Goal: Obtain resource: Obtain resource

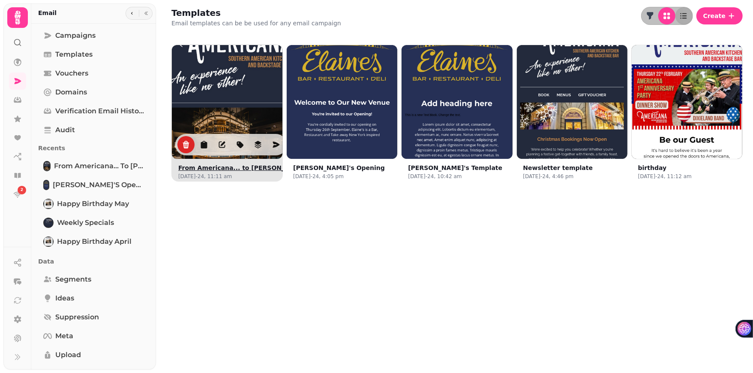
click at [242, 112] on img at bounding box center [227, 100] width 166 height 166
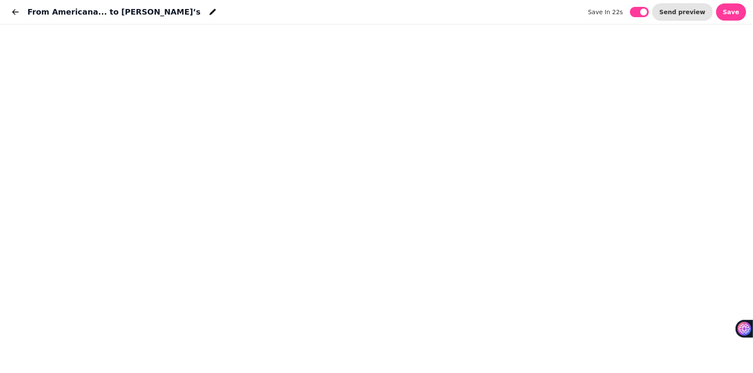
click at [393, 11] on div "From Americana... to [PERSON_NAME]’s save in 22s save in 22s Send preview Save" at bounding box center [376, 12] width 753 height 24
click at [304, 19] on div "From Americana... to [PERSON_NAME]’s save in 32s save in 32s Send preview Save" at bounding box center [376, 12] width 753 height 24
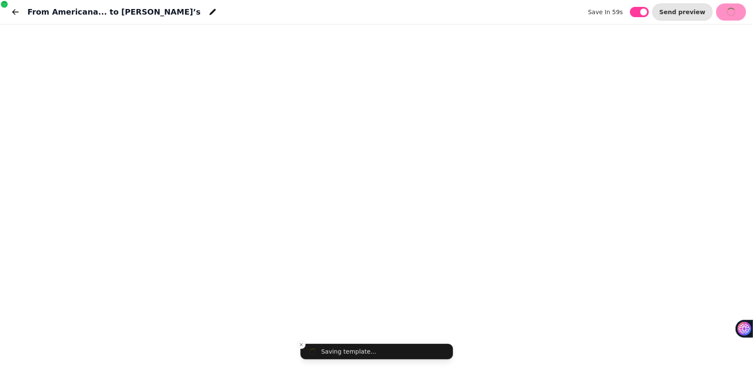
click at [289, 10] on div "From Americana... to [PERSON_NAME]’s save in 59s save in 59s Send preview Save" at bounding box center [376, 12] width 753 height 24
